Goal: Task Accomplishment & Management: Use online tool/utility

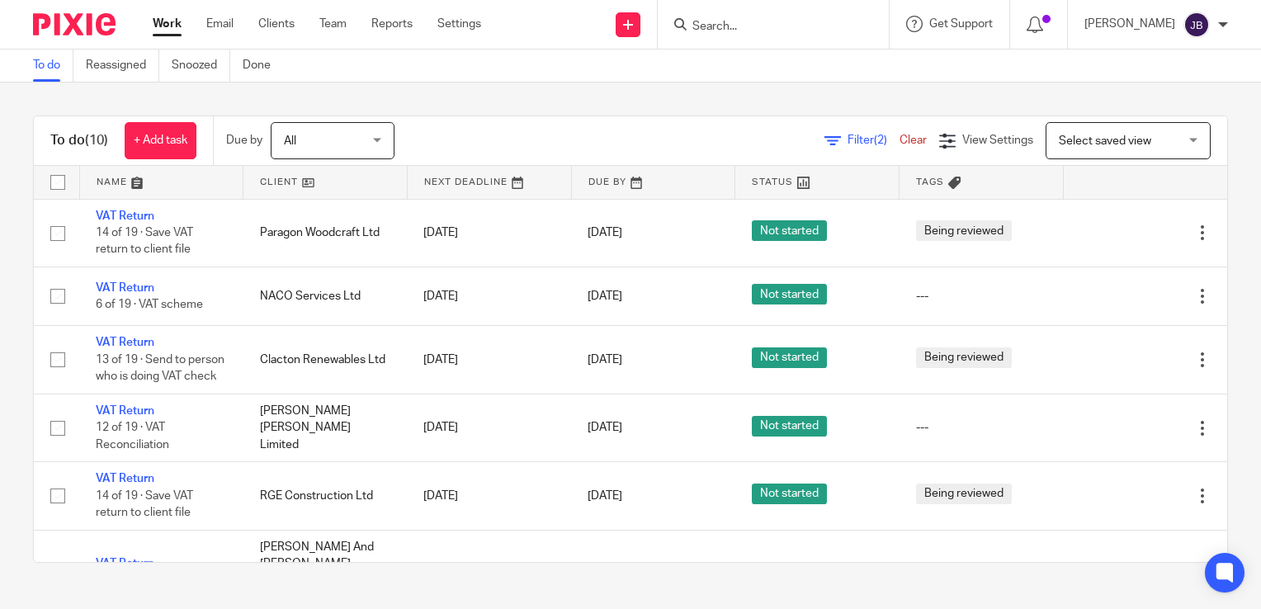
click at [726, 31] on input "Search" at bounding box center [765, 27] width 149 height 15
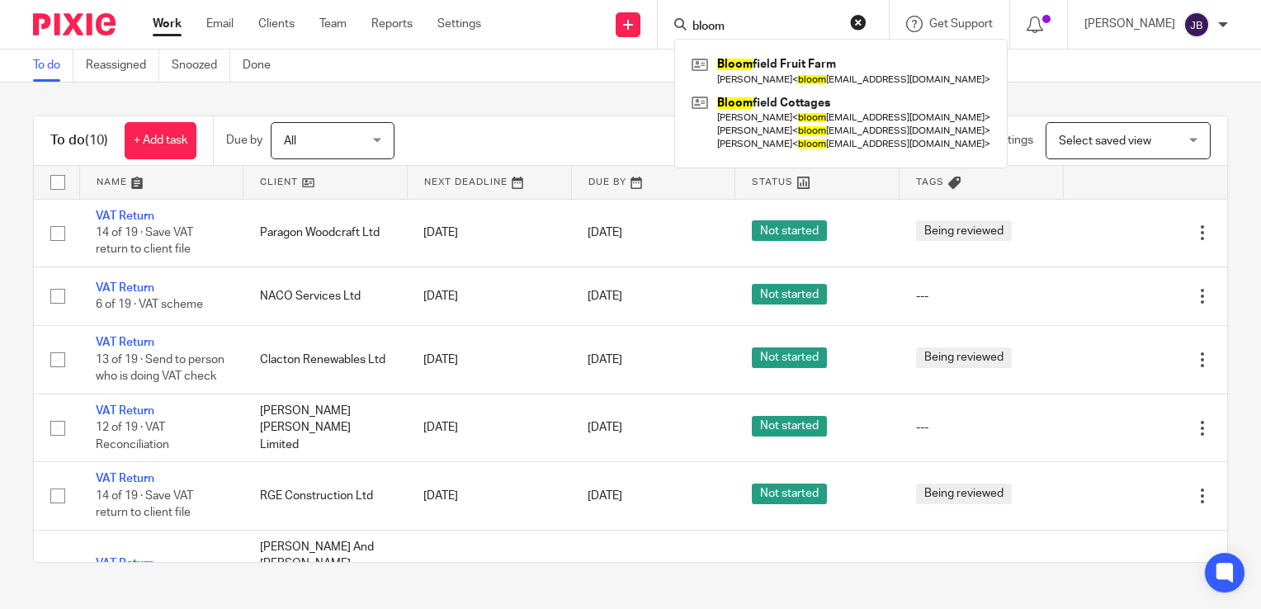
type input "bloom"
click at [467, 116] on div "To do (10) + Add task Due by All All Today Tomorrow This week Next week This mo…" at bounding box center [631, 141] width 1194 height 50
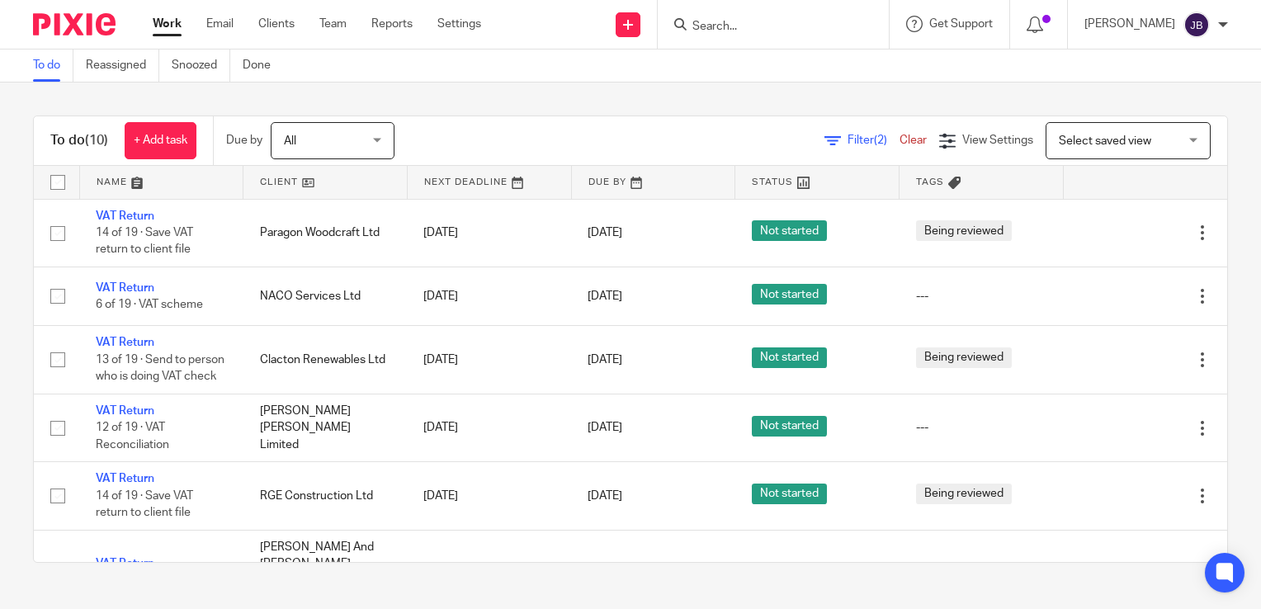
click at [166, 31] on link "Work" at bounding box center [167, 24] width 29 height 17
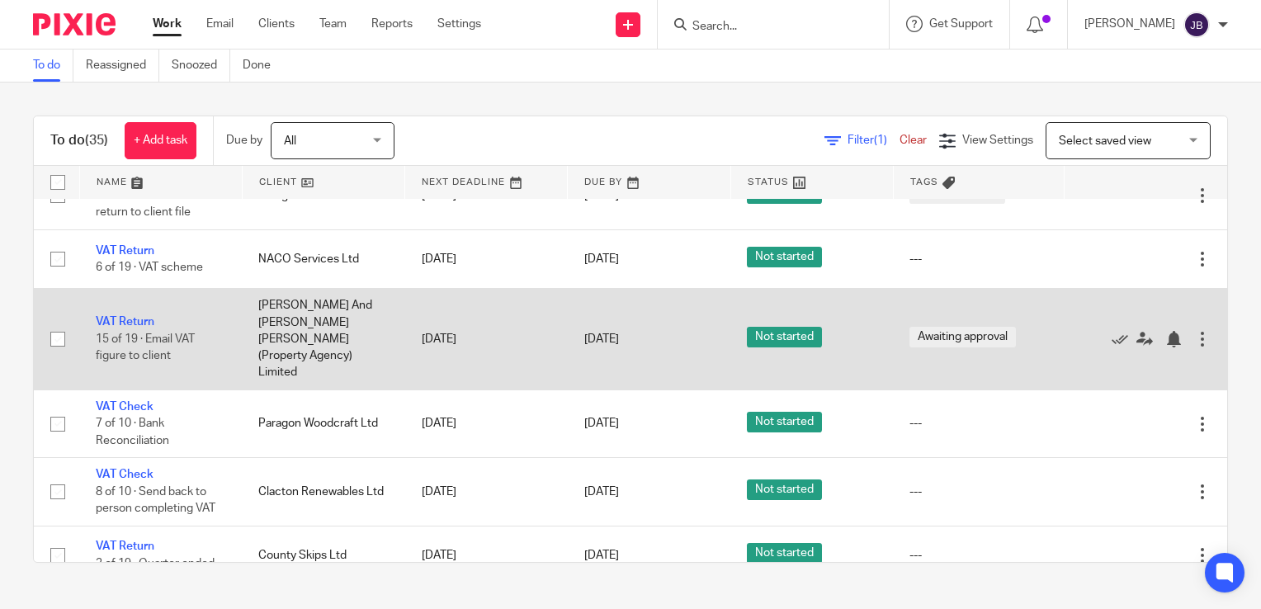
scroll to position [413, 0]
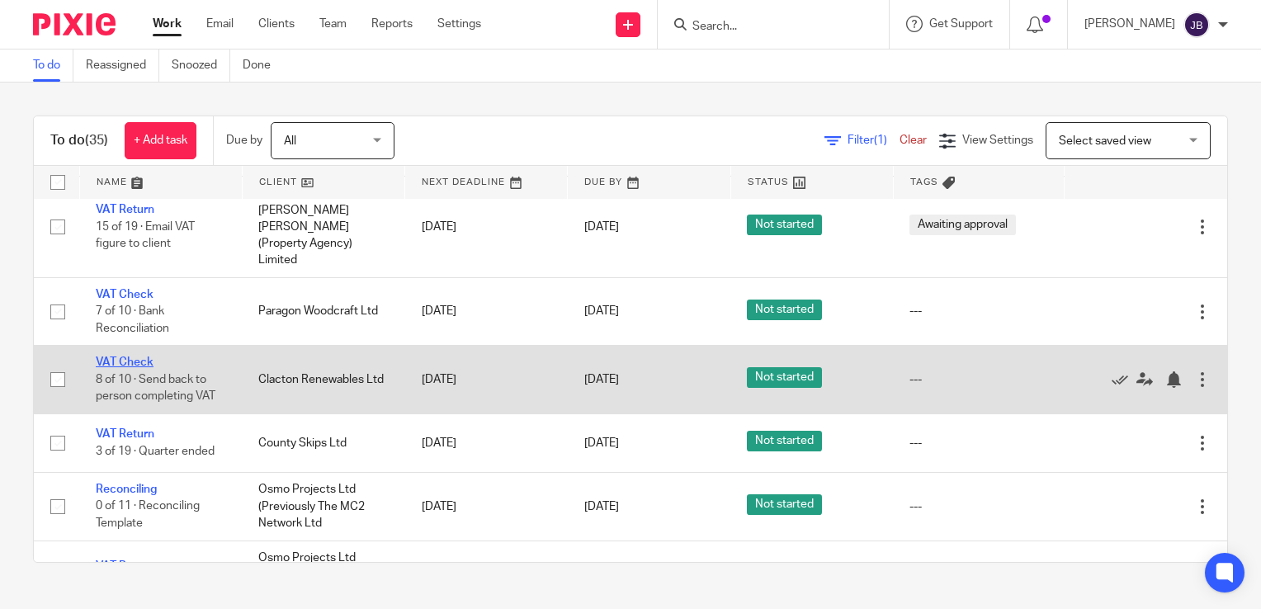
click at [140, 357] on link "VAT Check" at bounding box center [125, 363] width 58 height 12
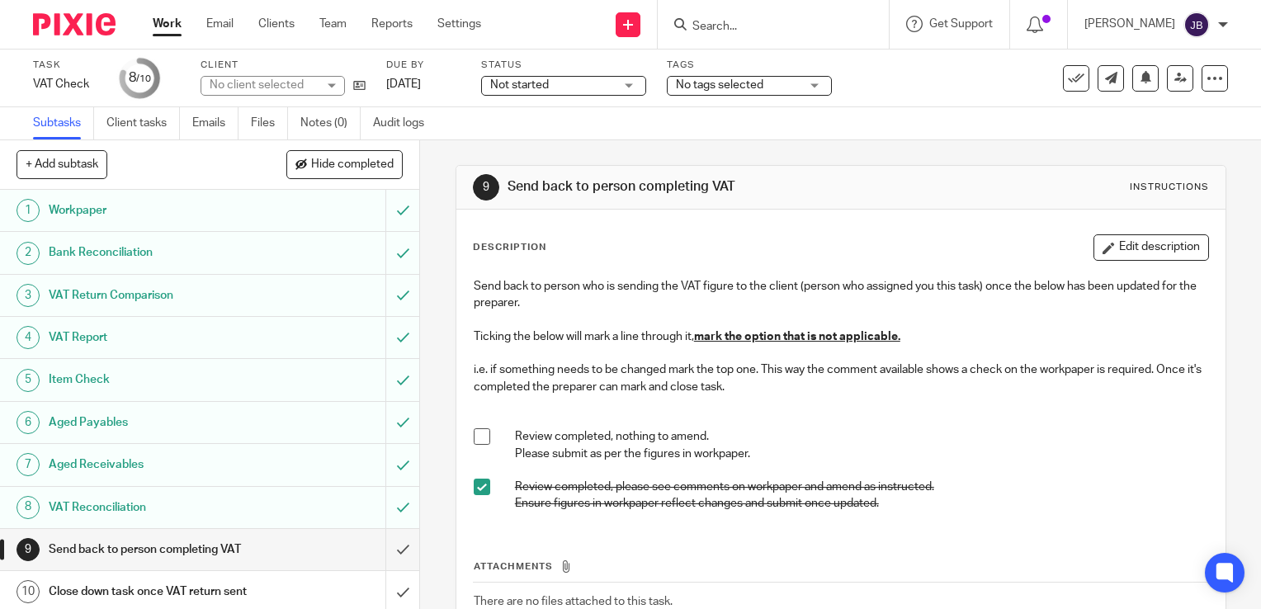
scroll to position [2, 0]
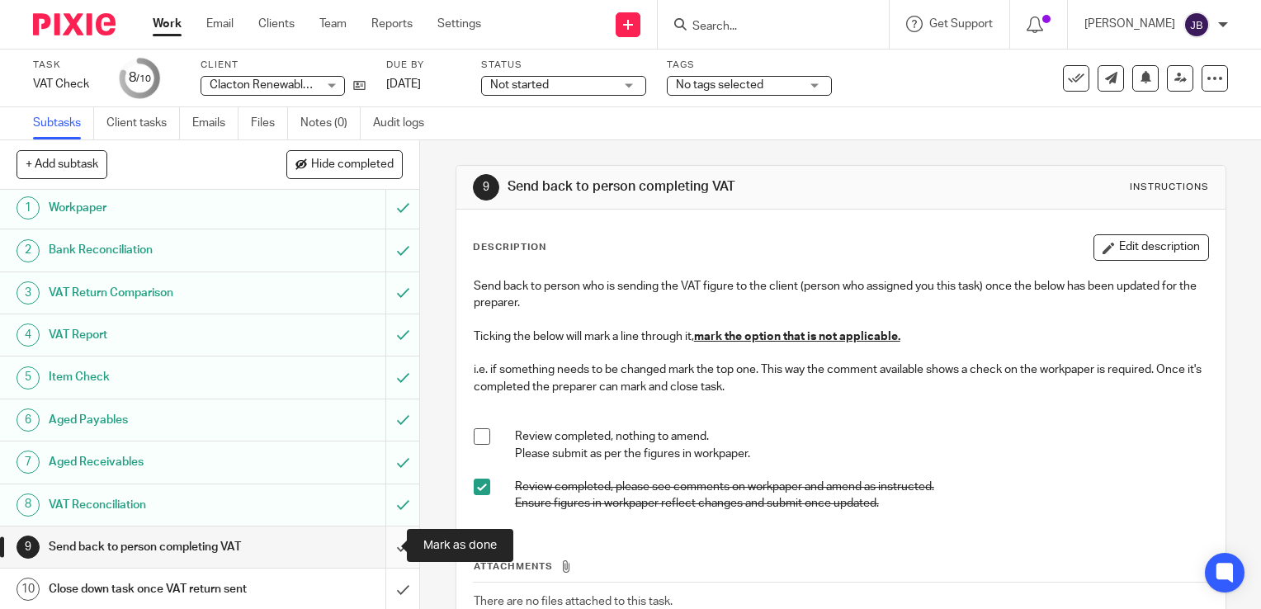
click at [383, 547] on input "submit" at bounding box center [209, 547] width 419 height 41
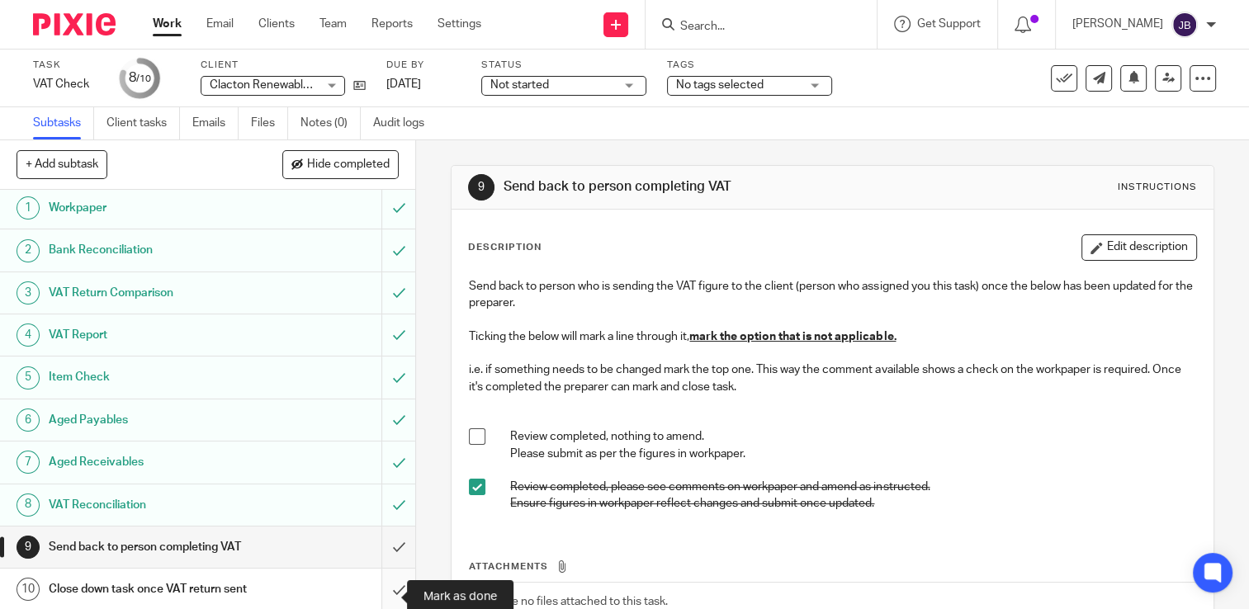
click at [383, 587] on input "submit" at bounding box center [207, 589] width 415 height 41
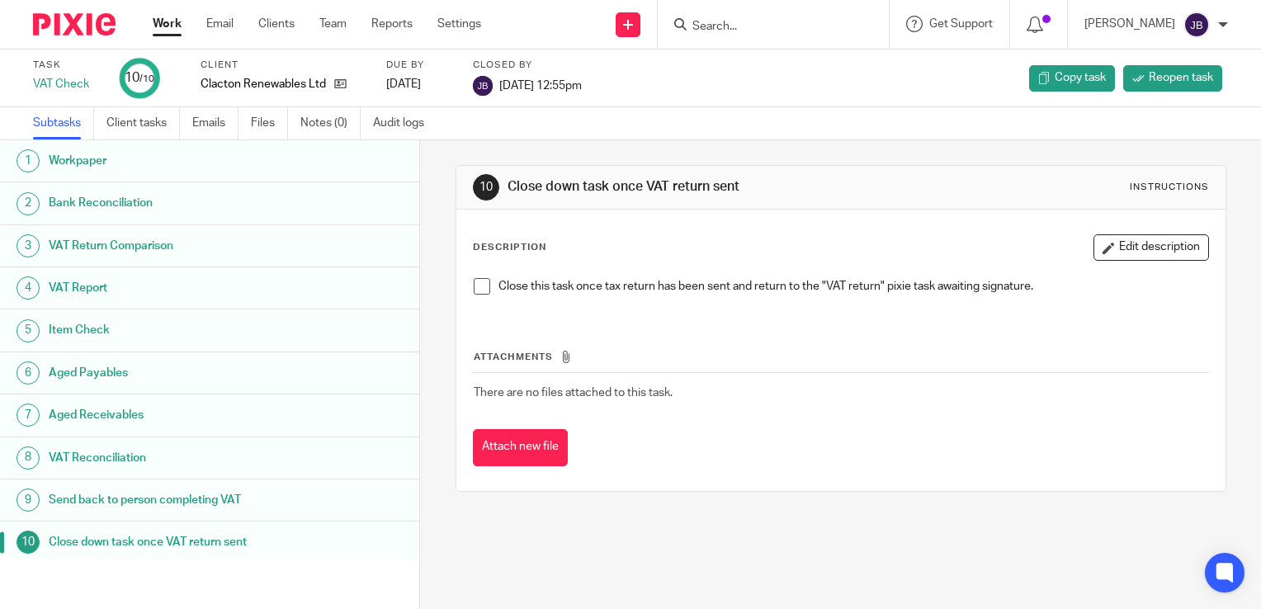
click at [171, 24] on link "Work" at bounding box center [167, 24] width 29 height 17
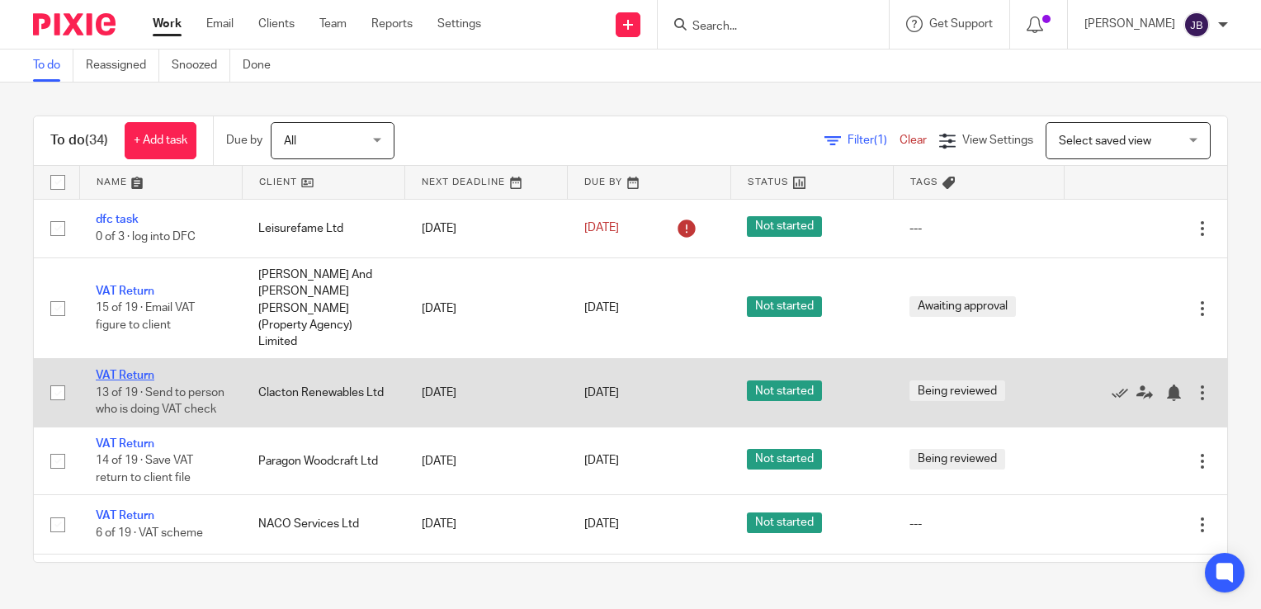
click at [122, 370] on link "VAT Return" at bounding box center [125, 376] width 59 height 12
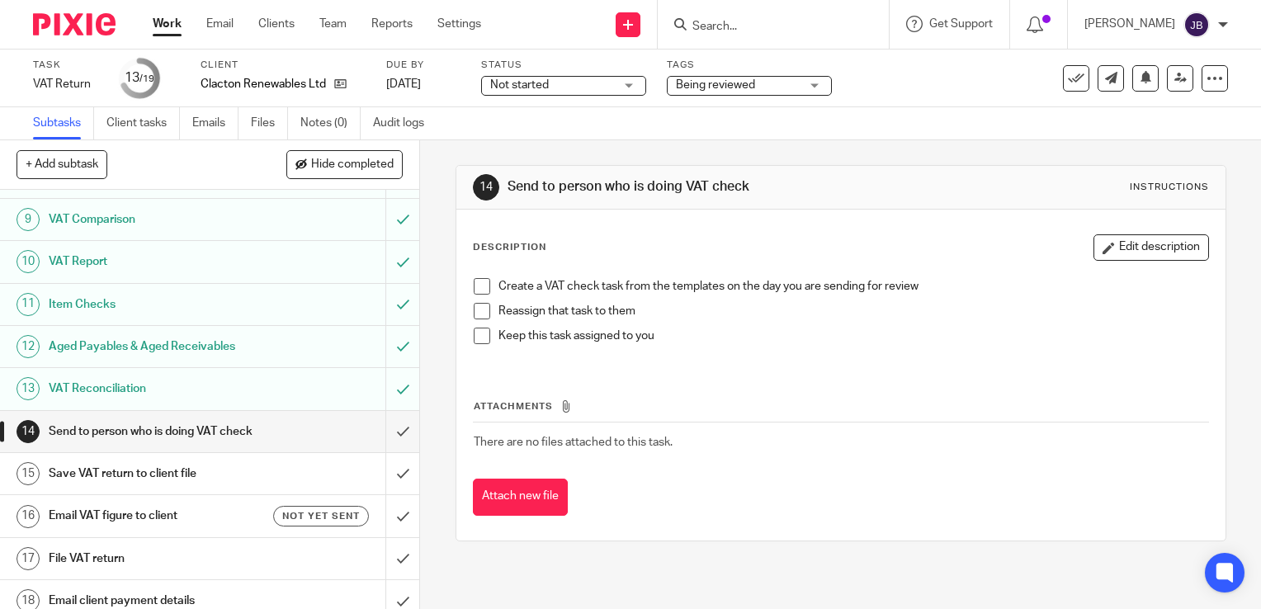
scroll to position [400, 0]
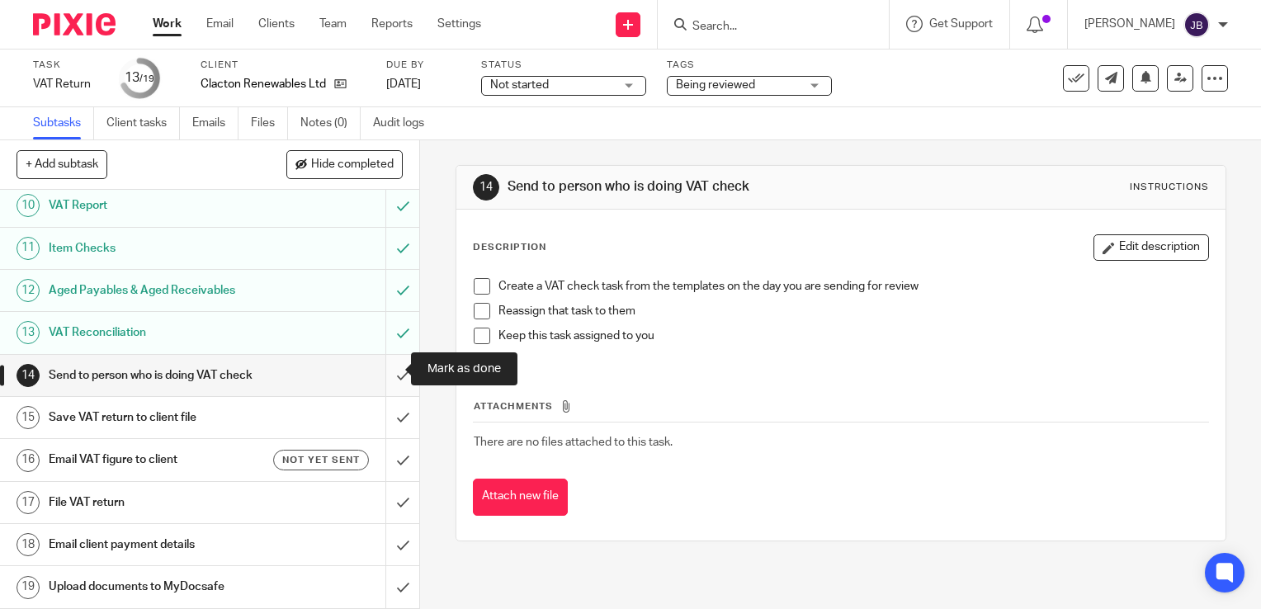
click at [376, 364] on input "submit" at bounding box center [209, 375] width 419 height 41
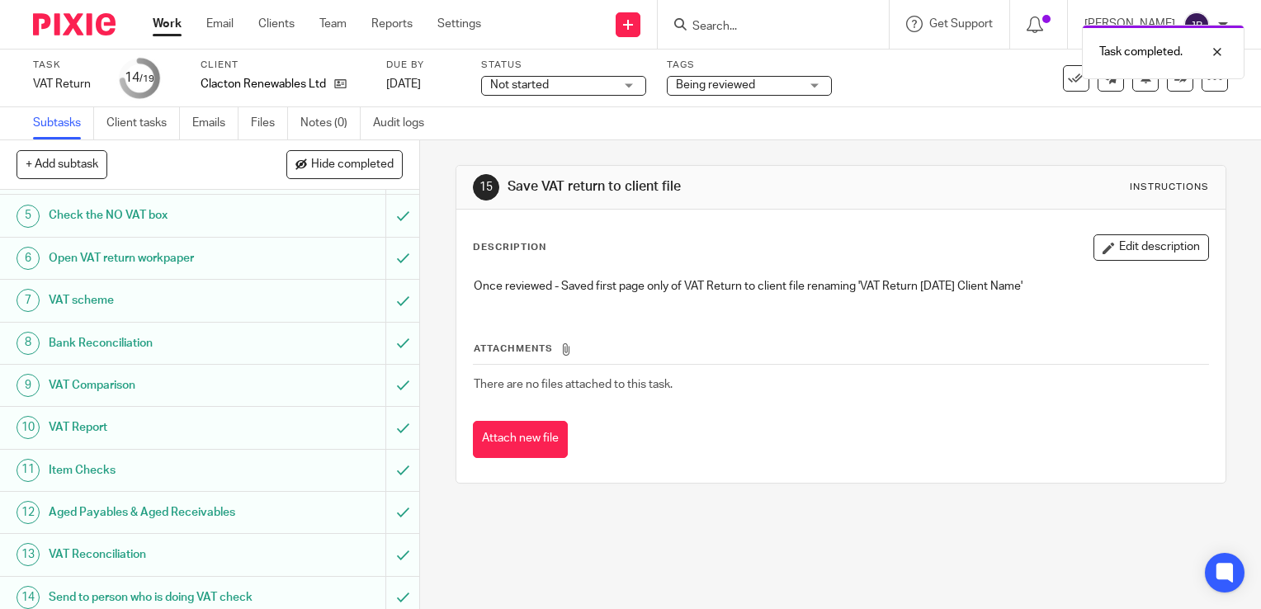
scroll to position [400, 0]
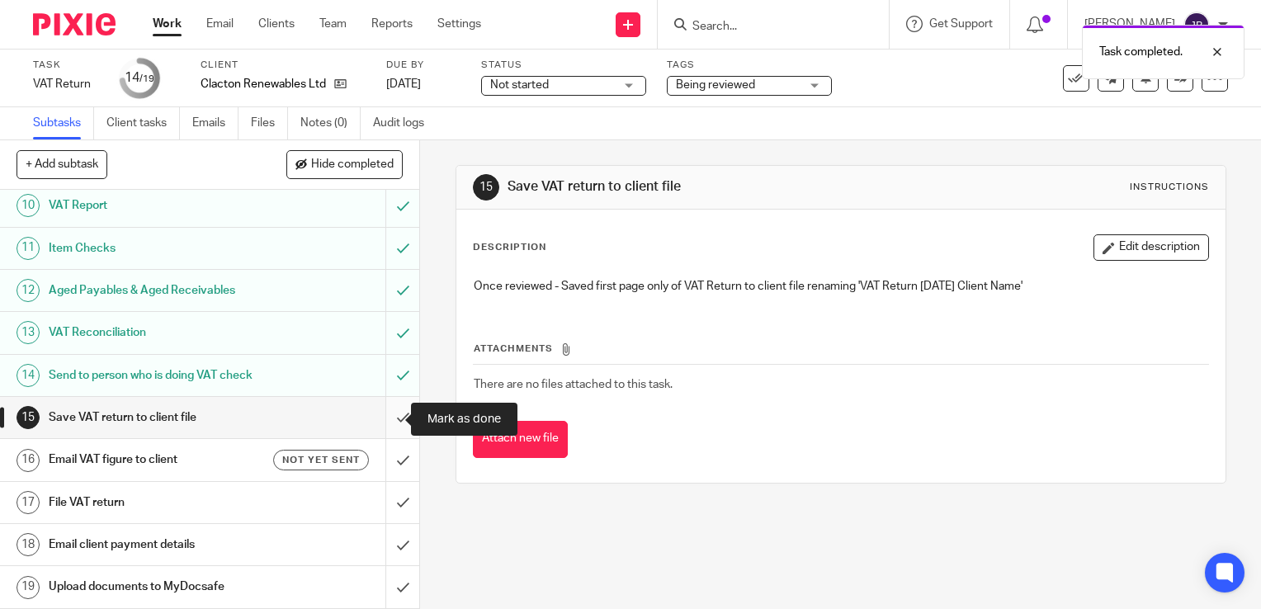
click at [389, 413] on input "submit" at bounding box center [209, 417] width 419 height 41
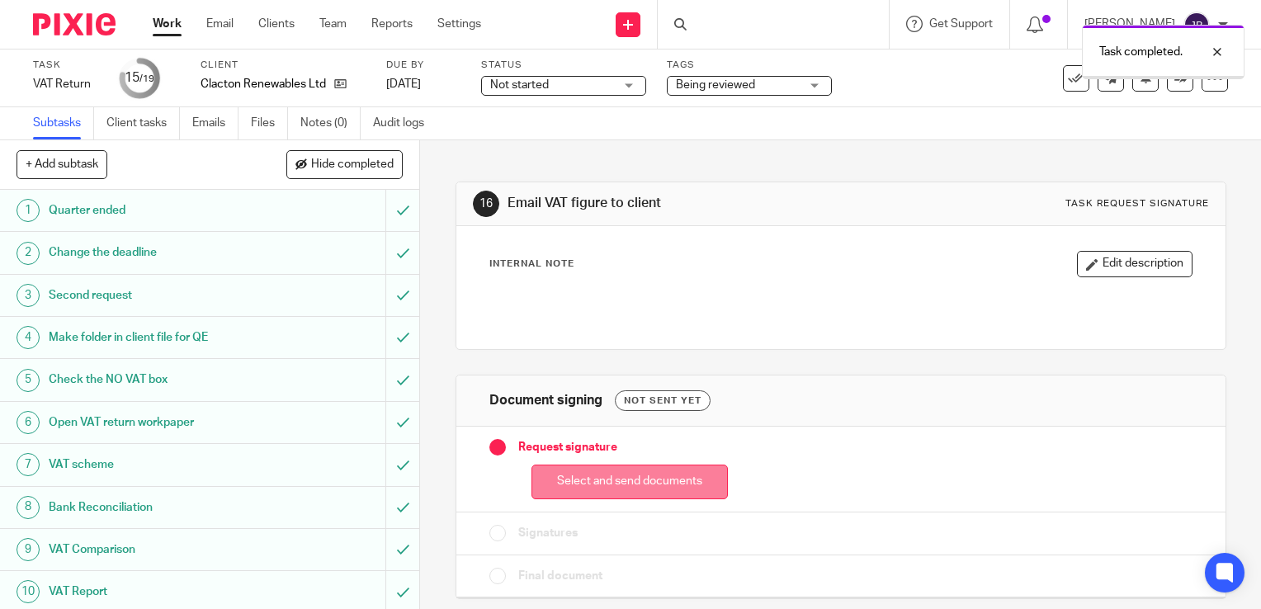
scroll to position [3, 0]
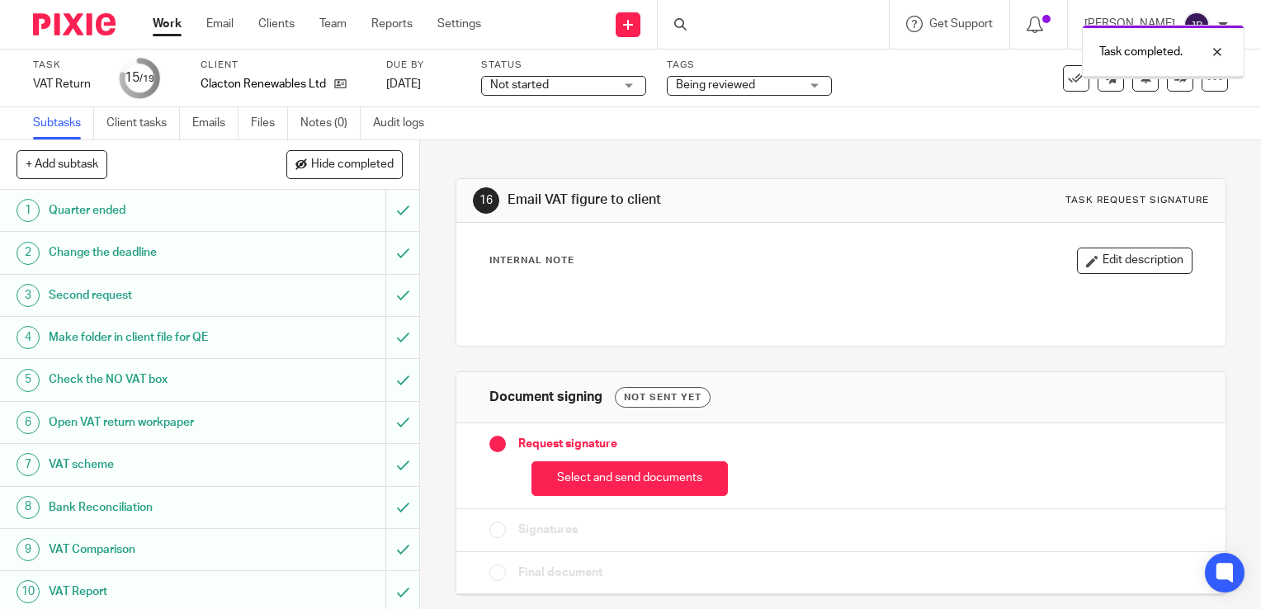
click at [605, 466] on button "Select and send documents" at bounding box center [630, 478] width 196 height 35
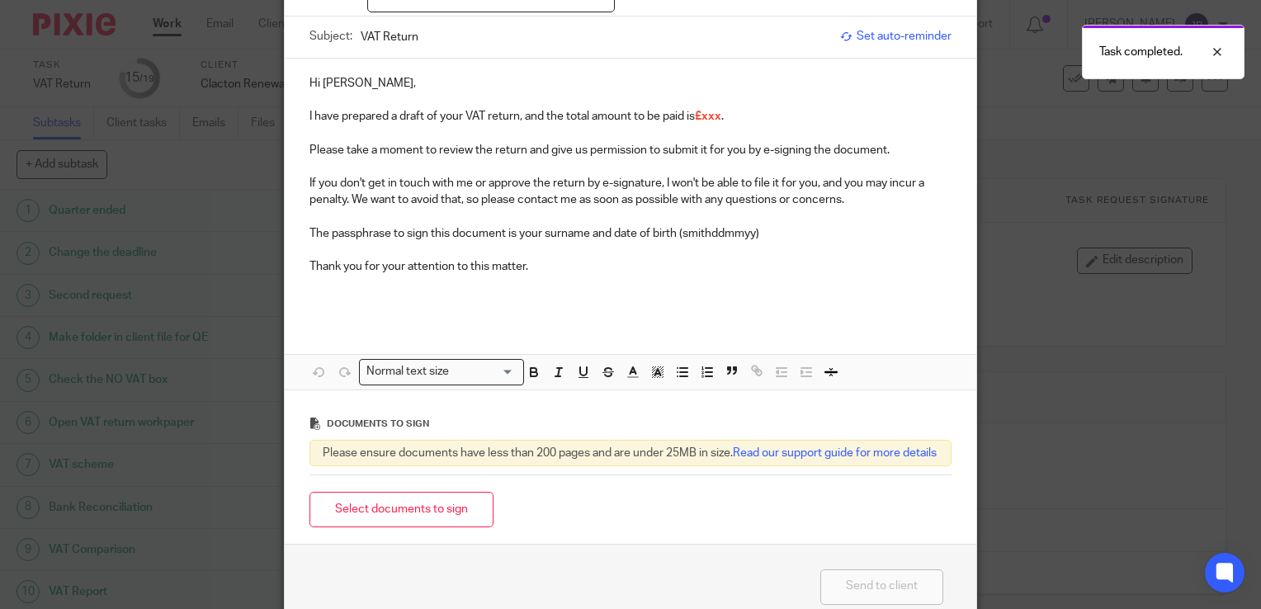
scroll to position [245, 0]
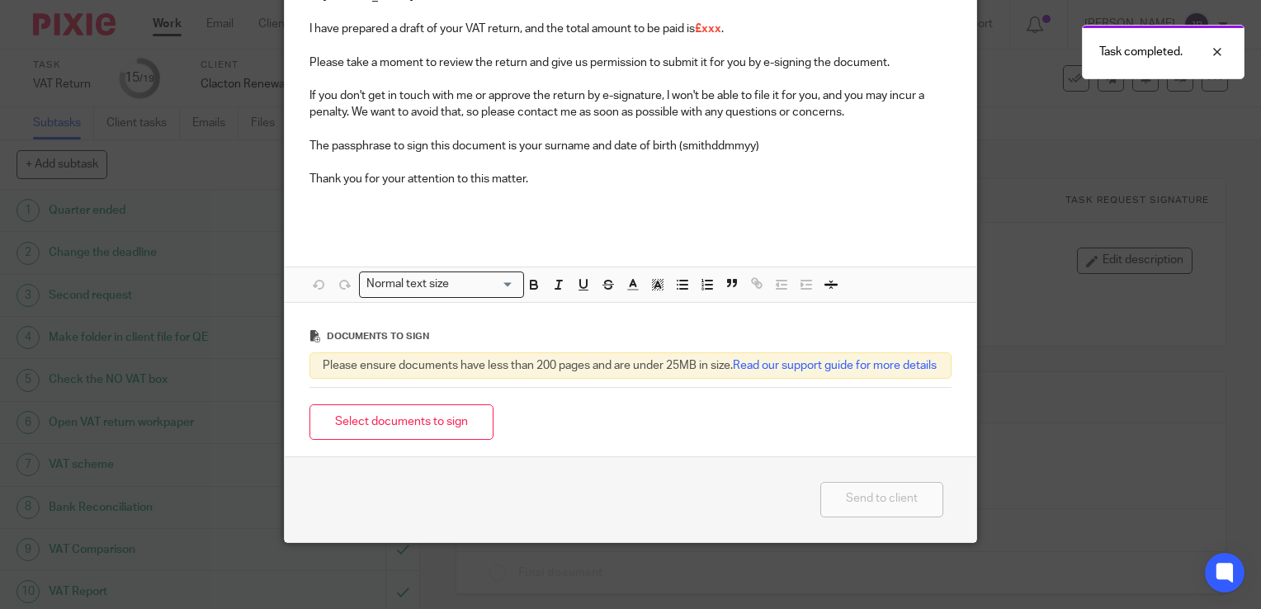
drag, startPoint x: 426, startPoint y: 430, endPoint x: 390, endPoint y: 419, distance: 37.9
click at [426, 430] on button "Select documents to sign" at bounding box center [402, 422] width 184 height 35
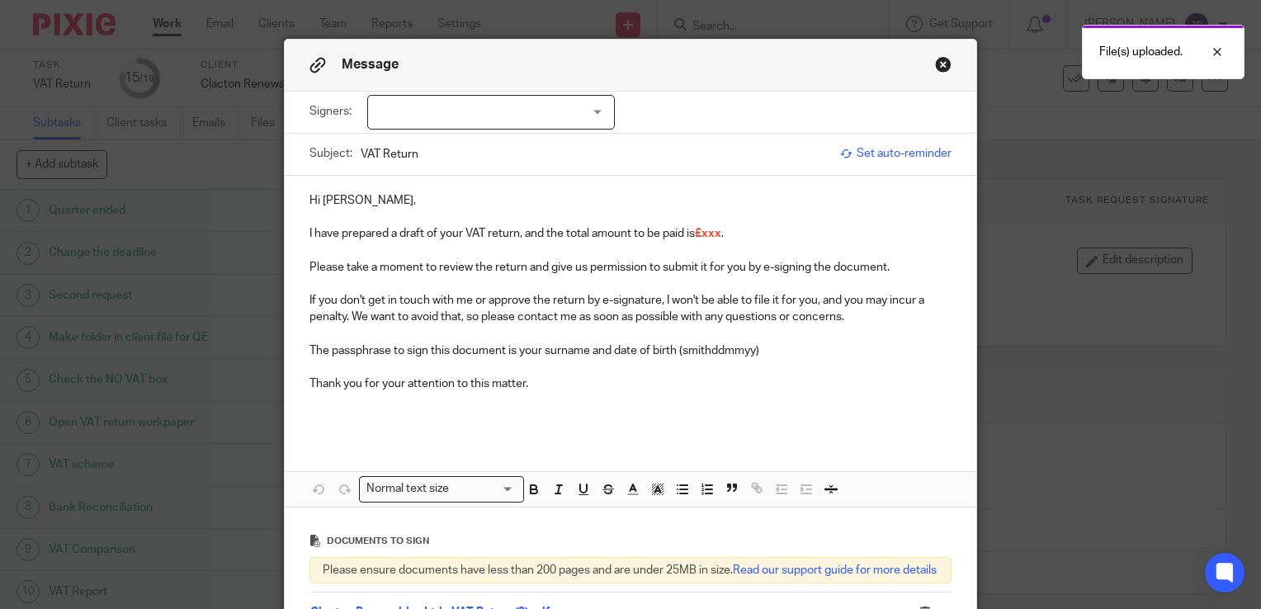
scroll to position [0, 0]
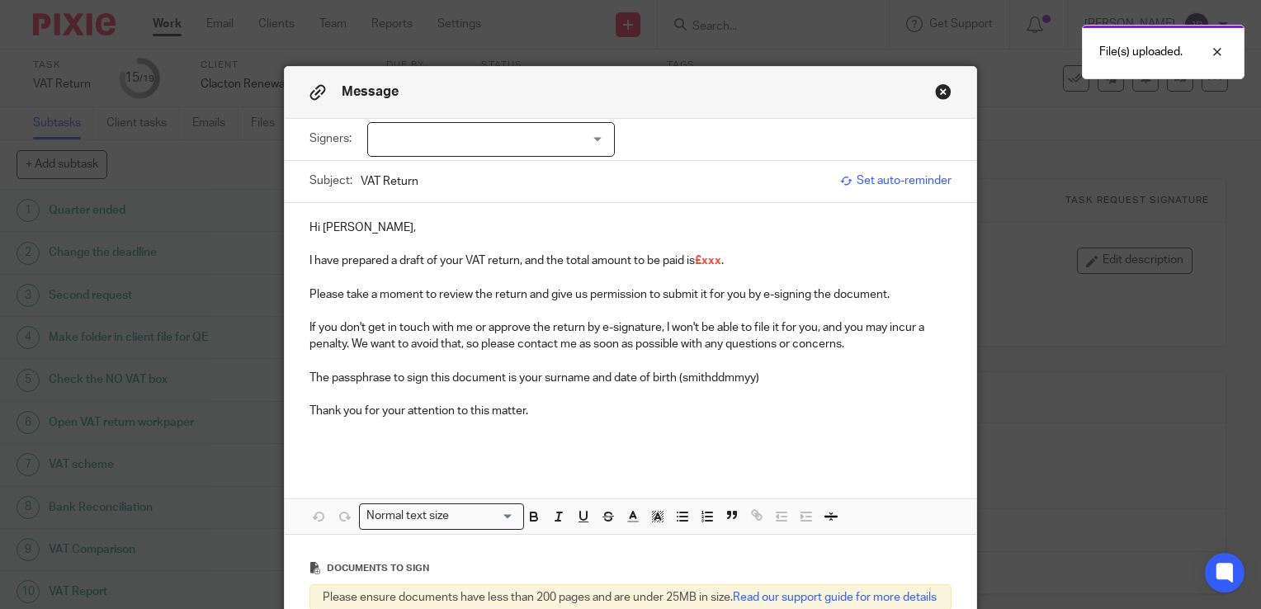
click at [351, 138] on label "Signers:" at bounding box center [335, 138] width 50 height 17
click at [385, 136] on div at bounding box center [491, 139] width 248 height 35
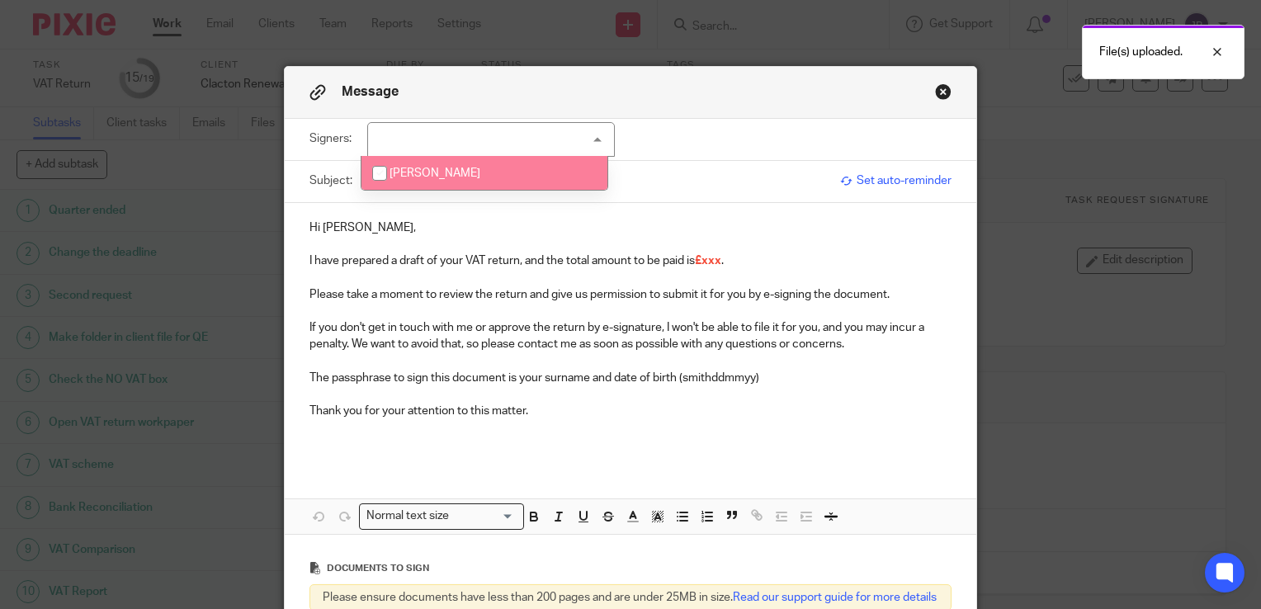
drag, startPoint x: 376, startPoint y: 173, endPoint x: 396, endPoint y: 182, distance: 21.5
click at [376, 173] on input "checkbox" at bounding box center [379, 173] width 31 height 31
checkbox input "true"
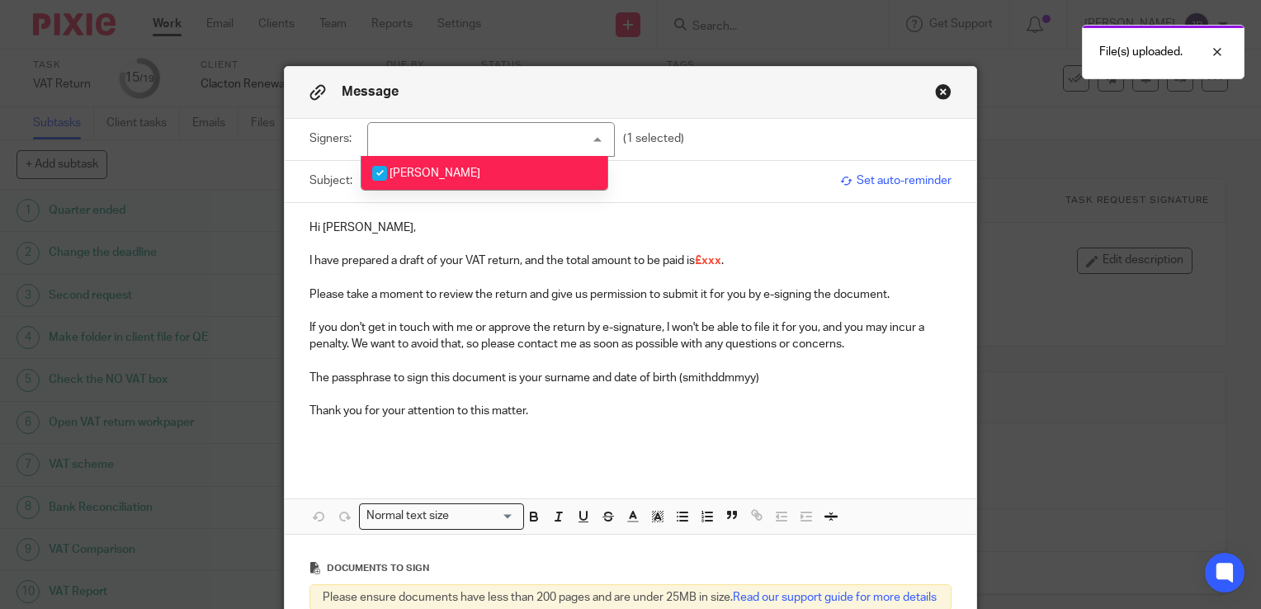
click at [723, 256] on p "I have prepared a draft of your VAT return, and the total amount to be paid is …" at bounding box center [631, 261] width 642 height 17
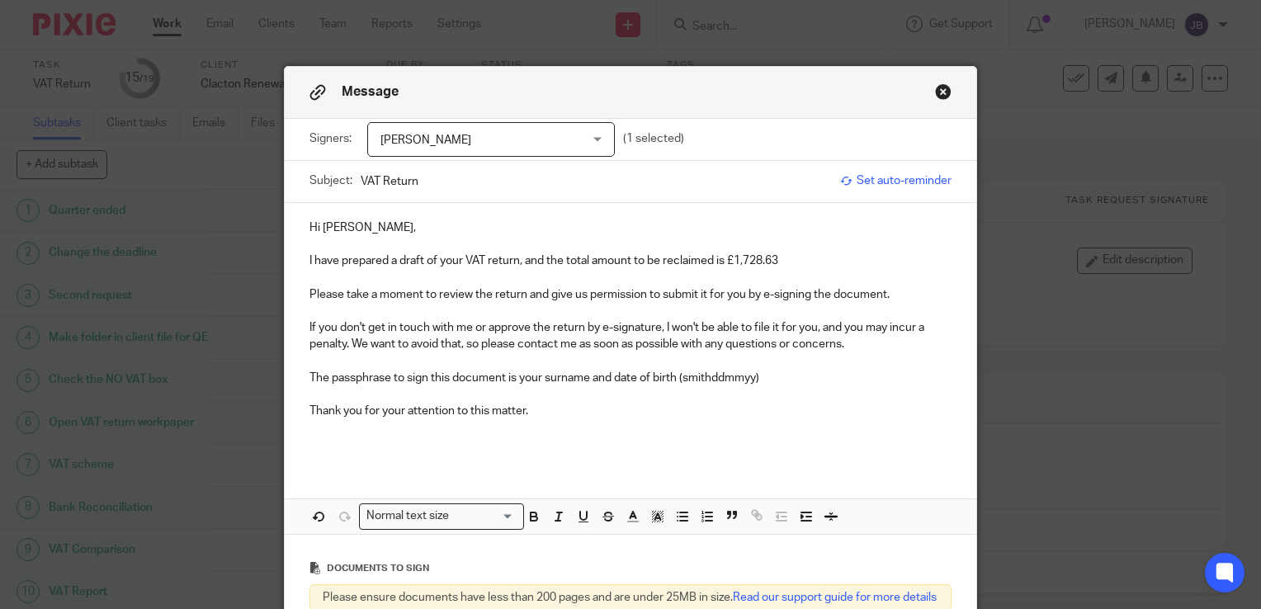
click at [807, 401] on p at bounding box center [631, 394] width 642 height 17
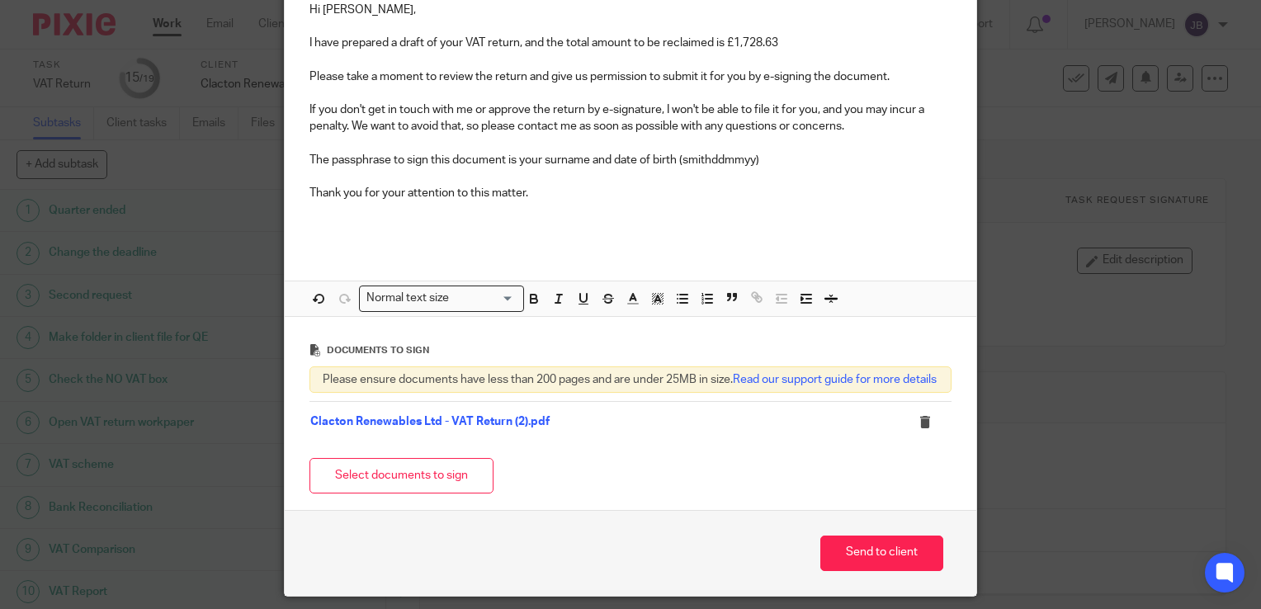
scroll to position [285, 0]
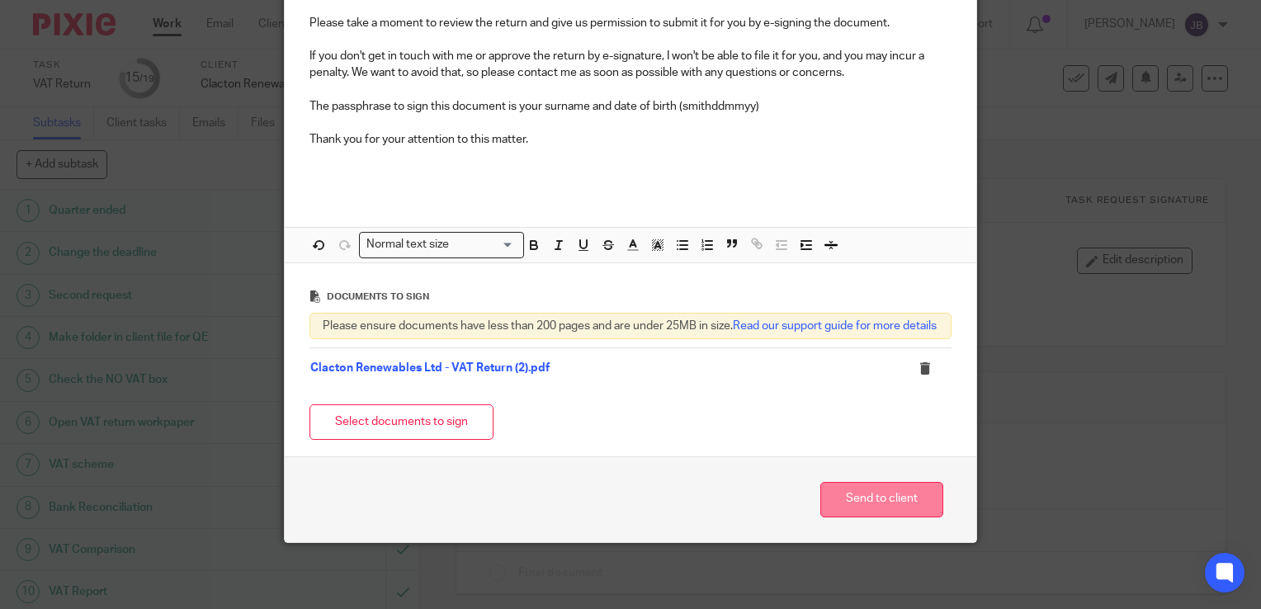
click at [868, 498] on button "Send to client" at bounding box center [882, 499] width 123 height 35
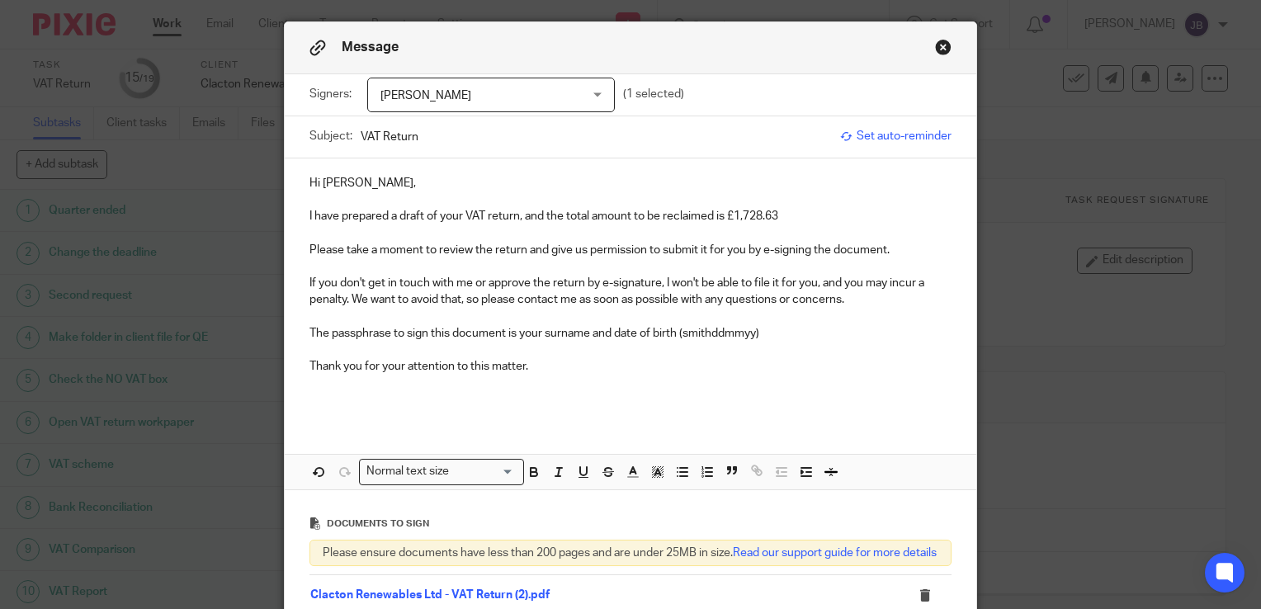
scroll to position [37, 0]
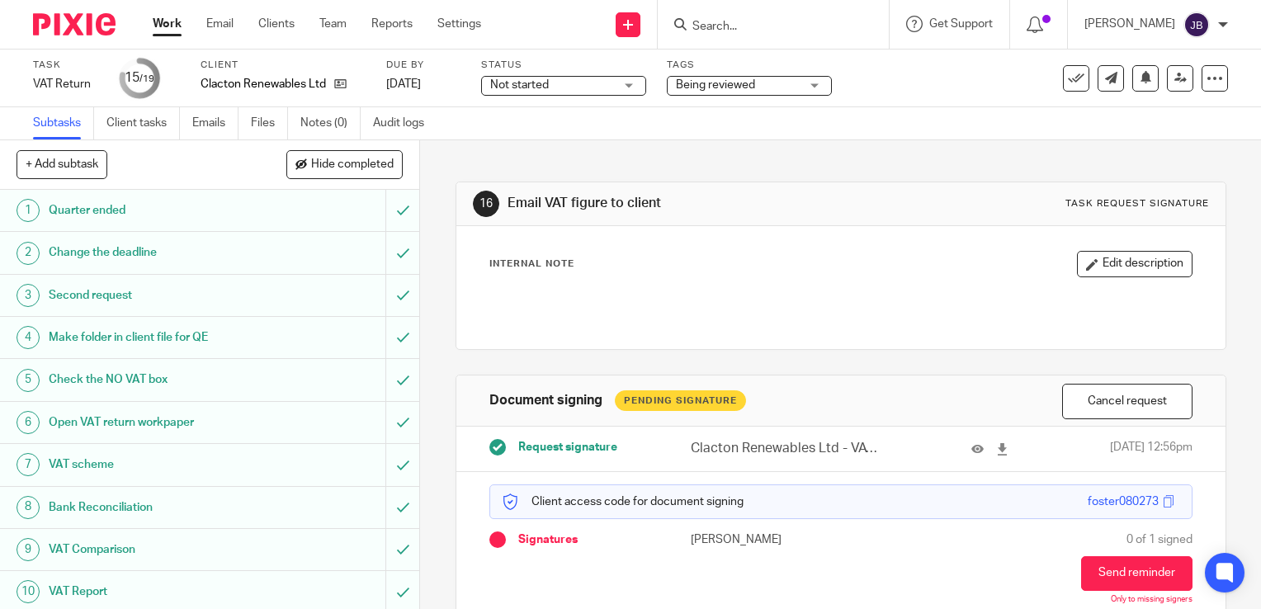
click at [756, 81] on span "Being reviewed" at bounding box center [738, 85] width 124 height 17
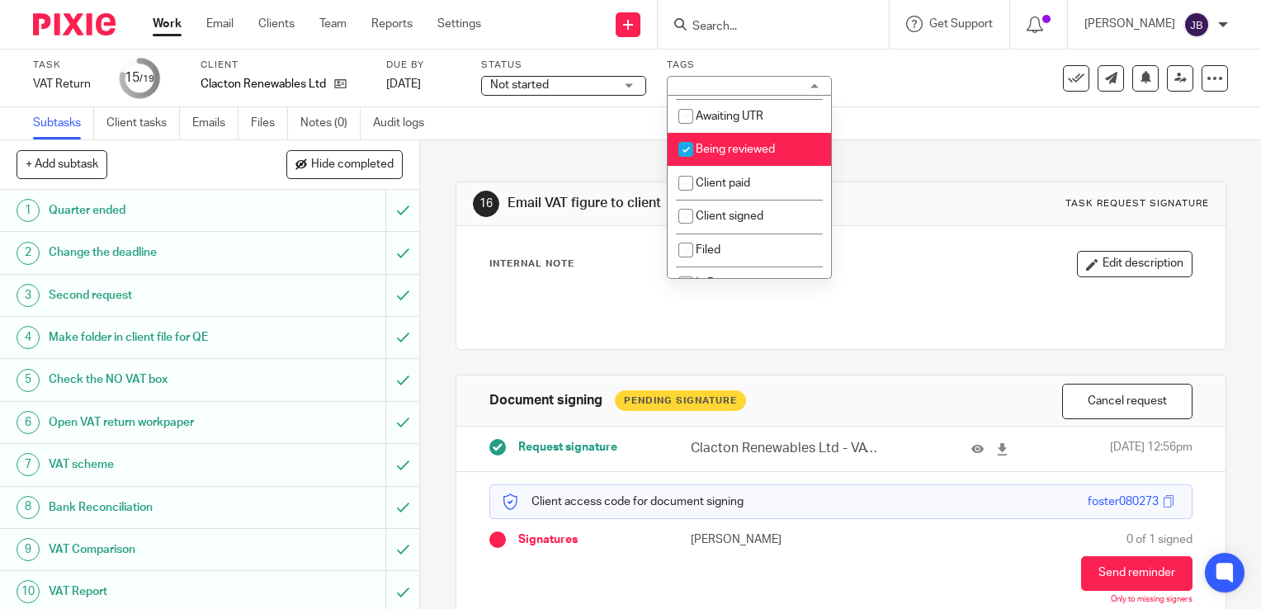
click at [682, 165] on input "checkbox" at bounding box center [685, 149] width 31 height 31
checkbox input "false"
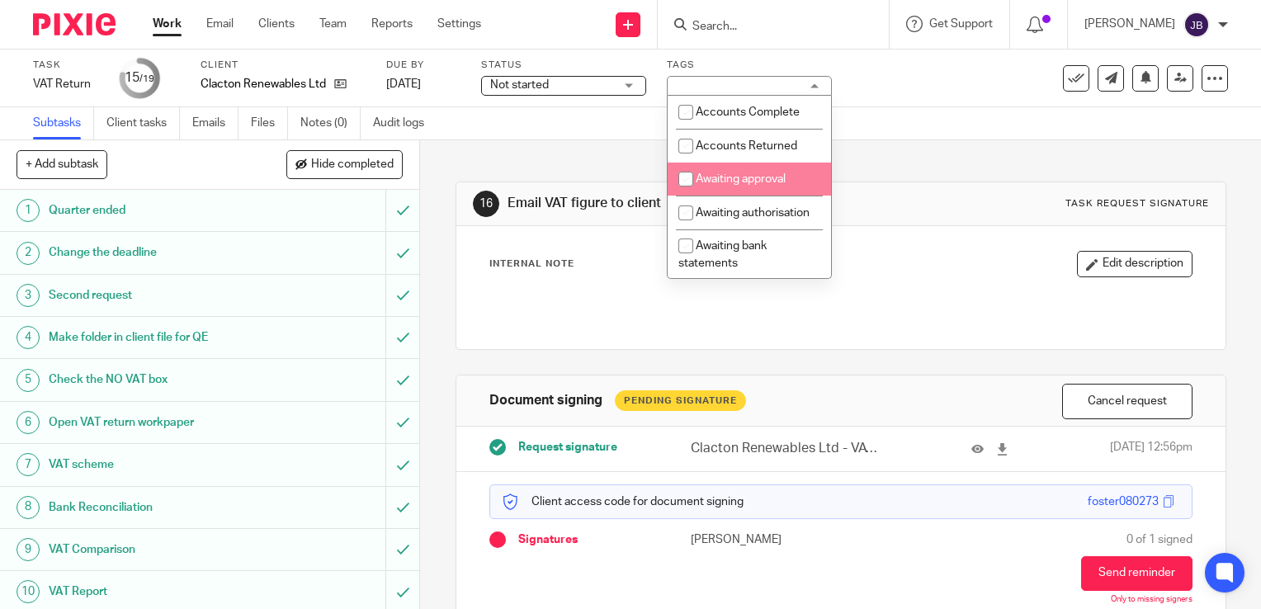
click at [682, 179] on input "checkbox" at bounding box center [685, 178] width 31 height 31
checkbox input "true"
click at [923, 117] on div "Subtasks Client tasks Emails Files Notes (0) Audit logs" at bounding box center [630, 123] width 1261 height 33
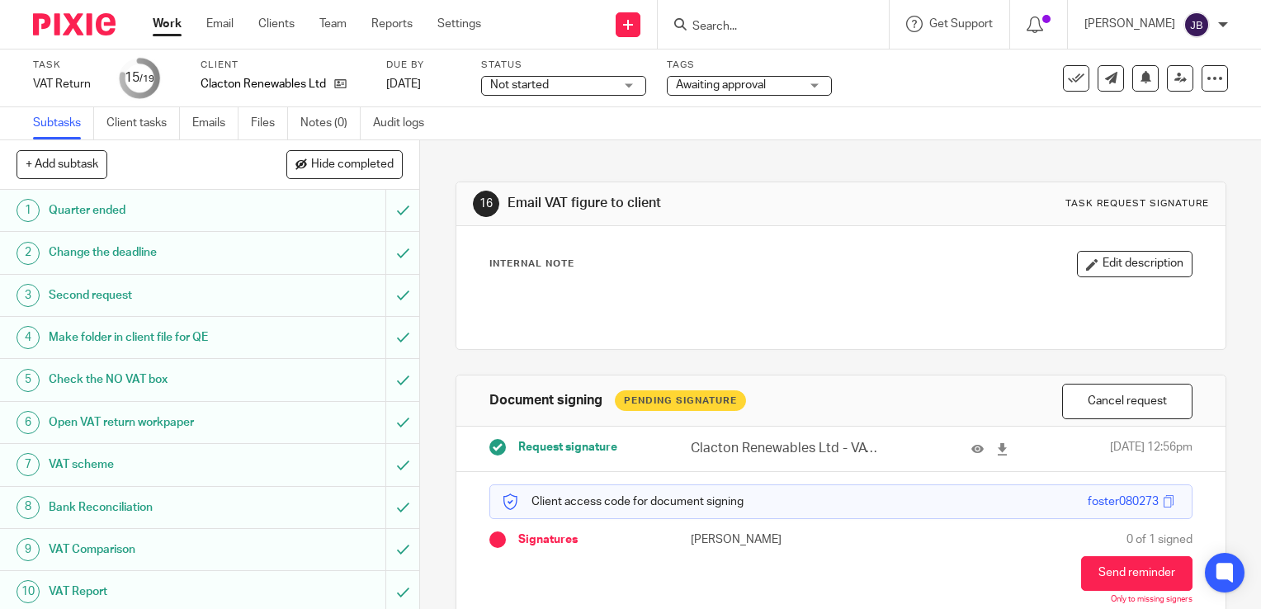
click at [162, 25] on link "Work" at bounding box center [167, 24] width 29 height 17
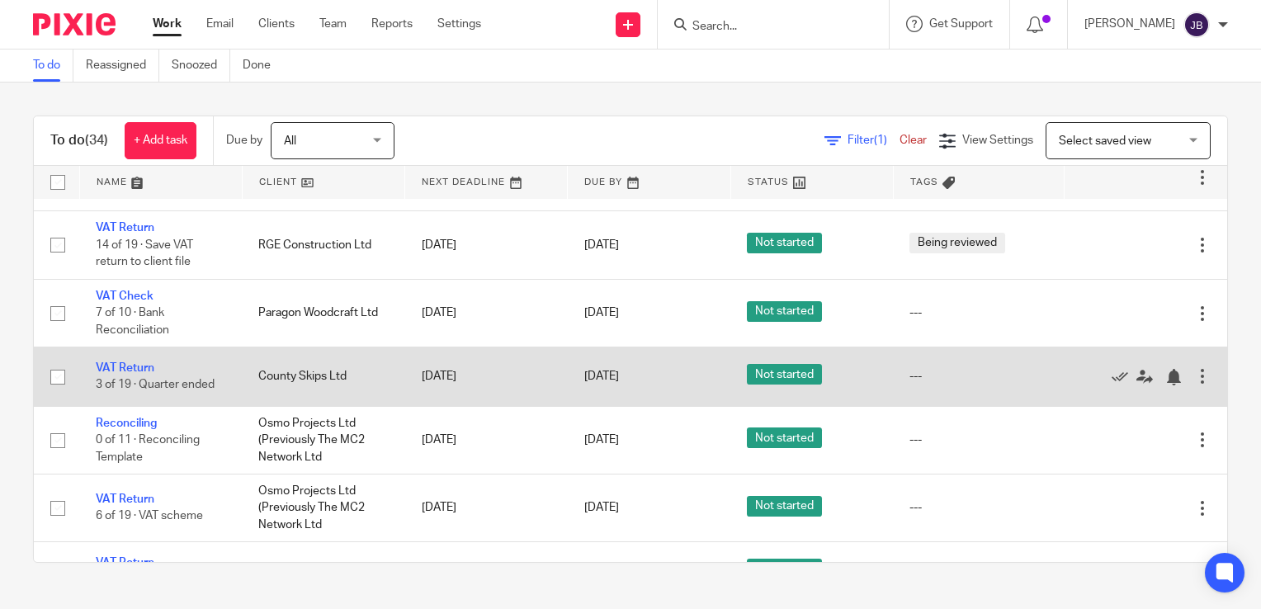
scroll to position [413, 0]
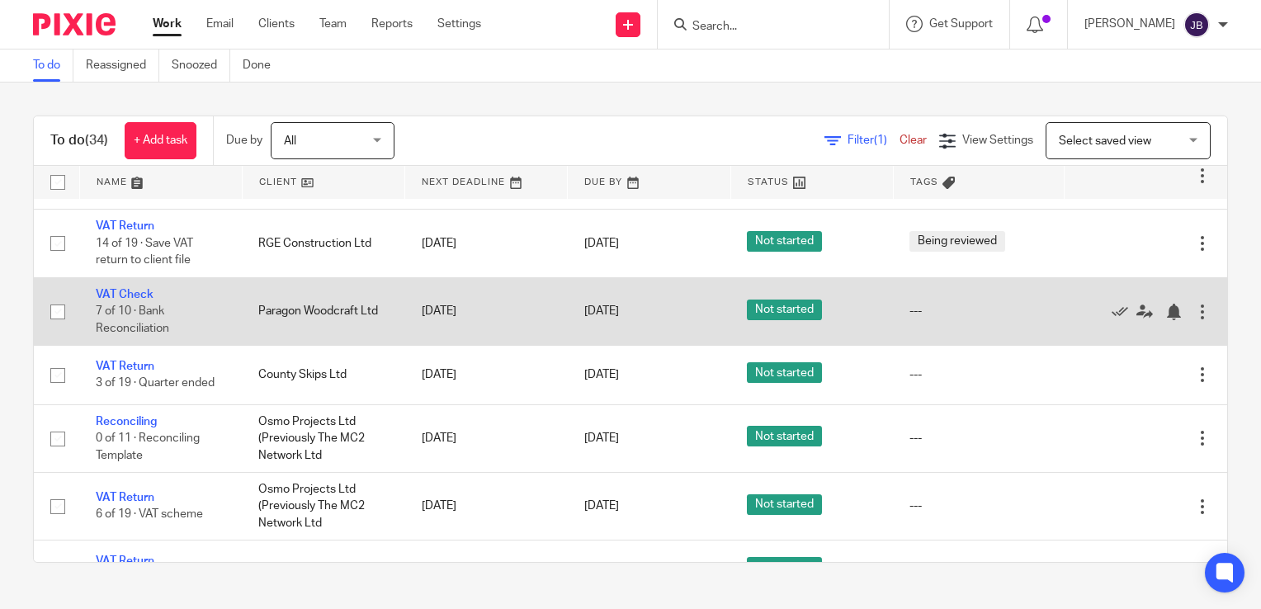
click at [126, 277] on td "VAT Check 7 of 10 · Bank Reconciliation" at bounding box center [160, 311] width 163 height 68
click at [138, 289] on link "VAT Check" at bounding box center [125, 295] width 58 height 12
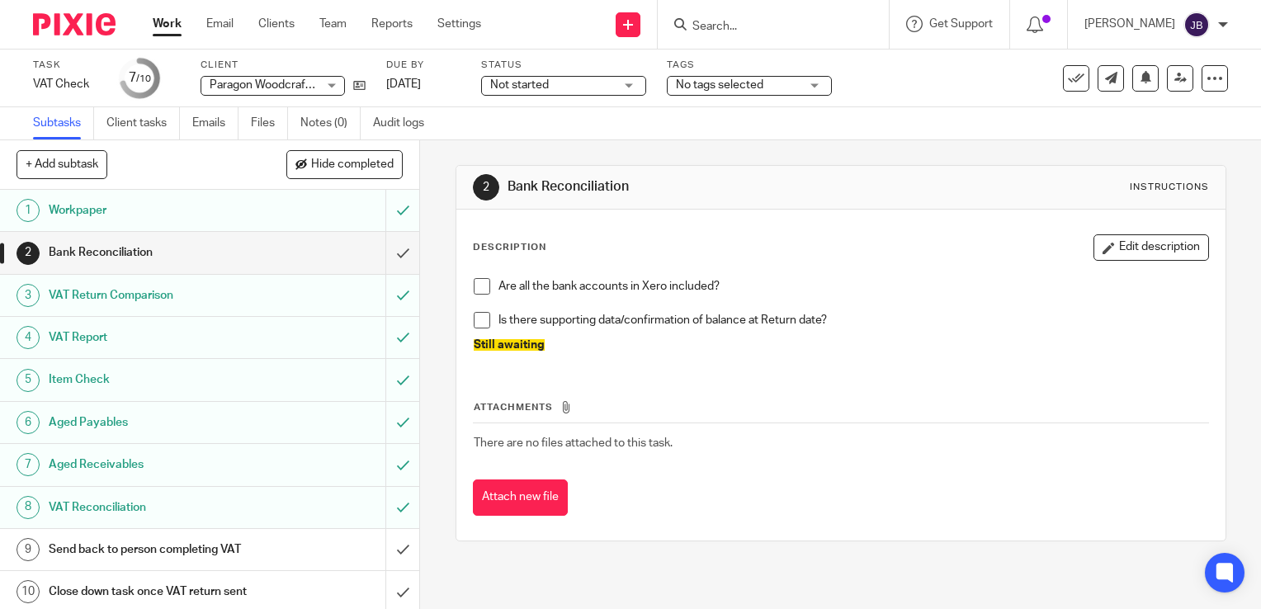
scroll to position [2, 0]
click at [184, 543] on h1 "Send back to person completing VAT" at bounding box center [156, 547] width 214 height 25
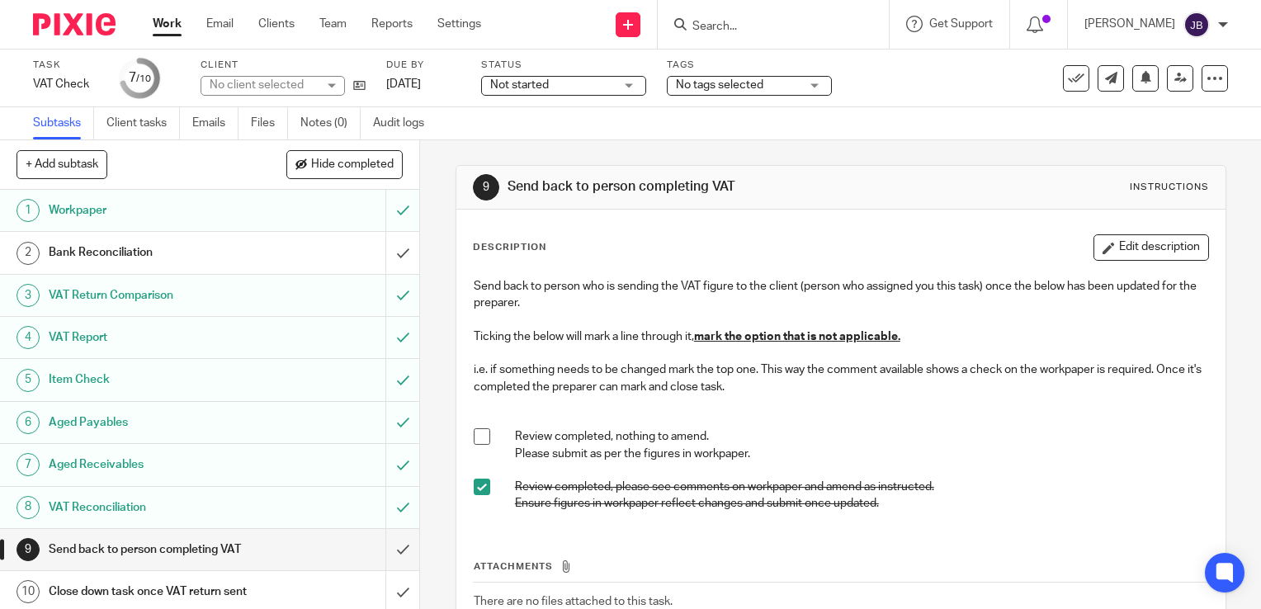
click at [182, 256] on h1 "Bank Reconciliation" at bounding box center [156, 252] width 214 height 25
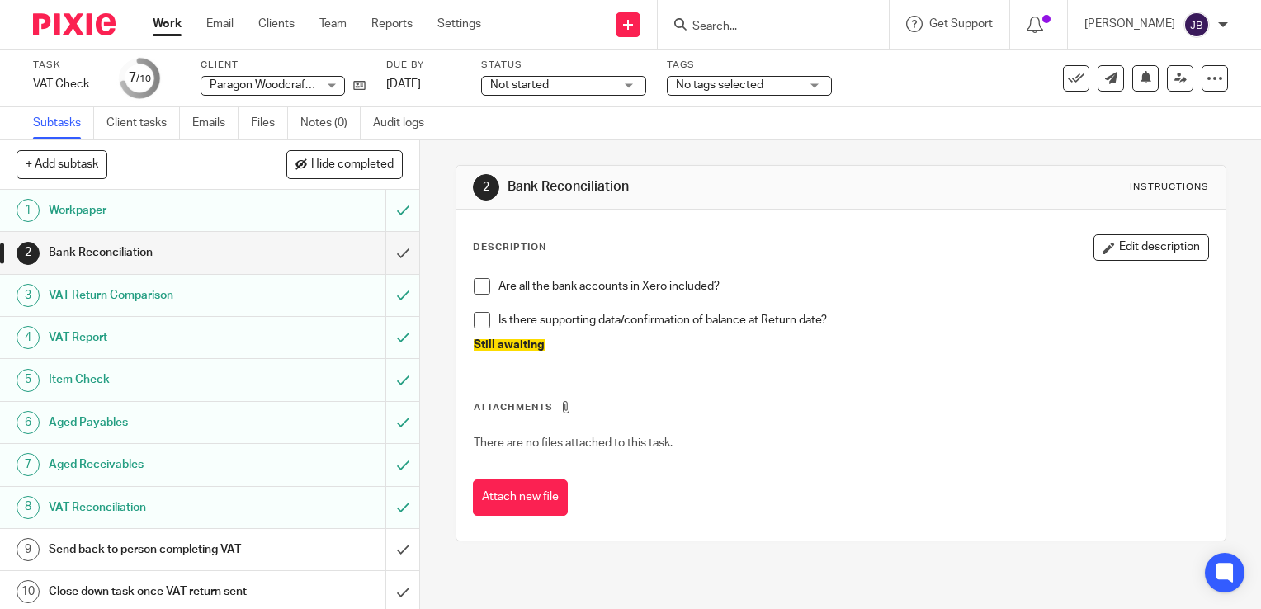
click at [168, 24] on link "Work" at bounding box center [167, 24] width 29 height 17
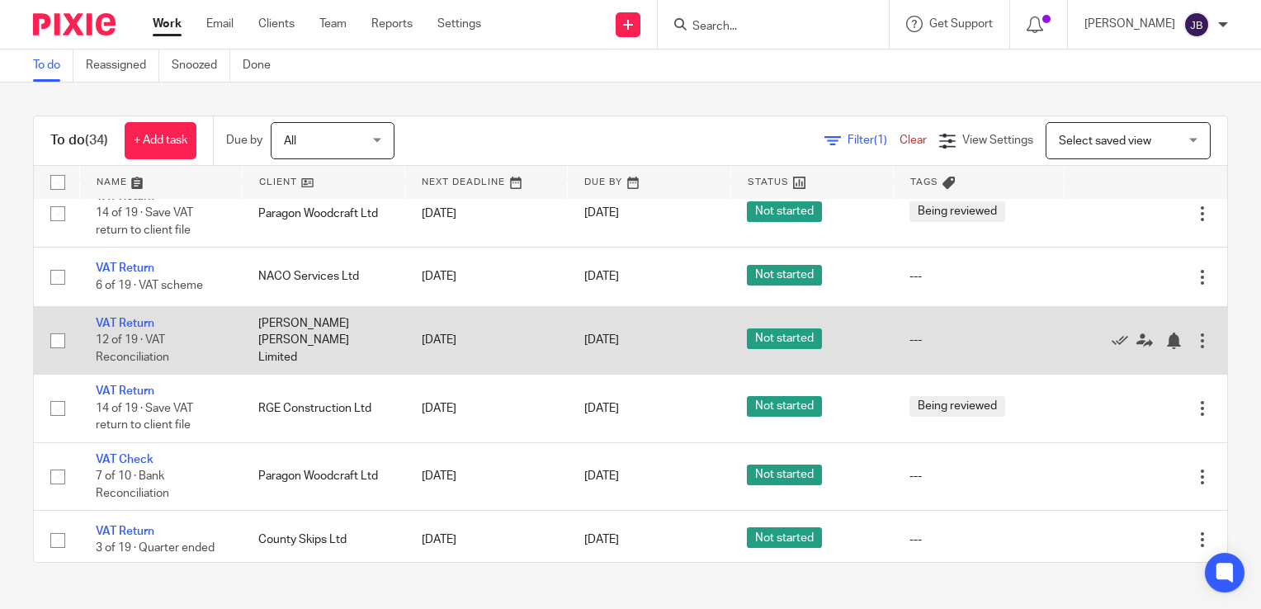
scroll to position [330, 0]
